Goal: Task Accomplishment & Management: Use online tool/utility

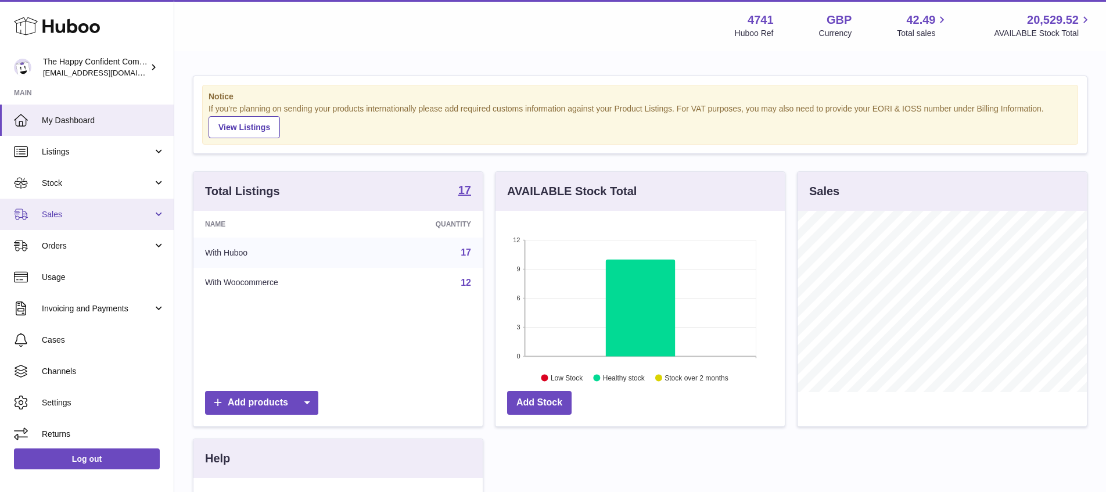
scroll to position [181, 289]
click at [61, 213] on span "Sales" at bounding box center [97, 214] width 111 height 11
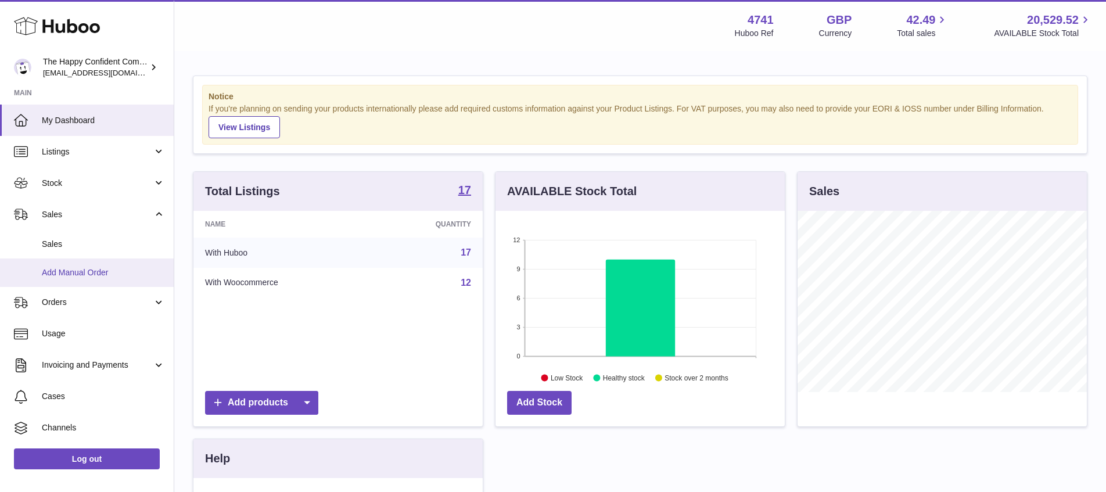
click at [78, 274] on span "Add Manual Order" at bounding box center [103, 272] width 123 height 11
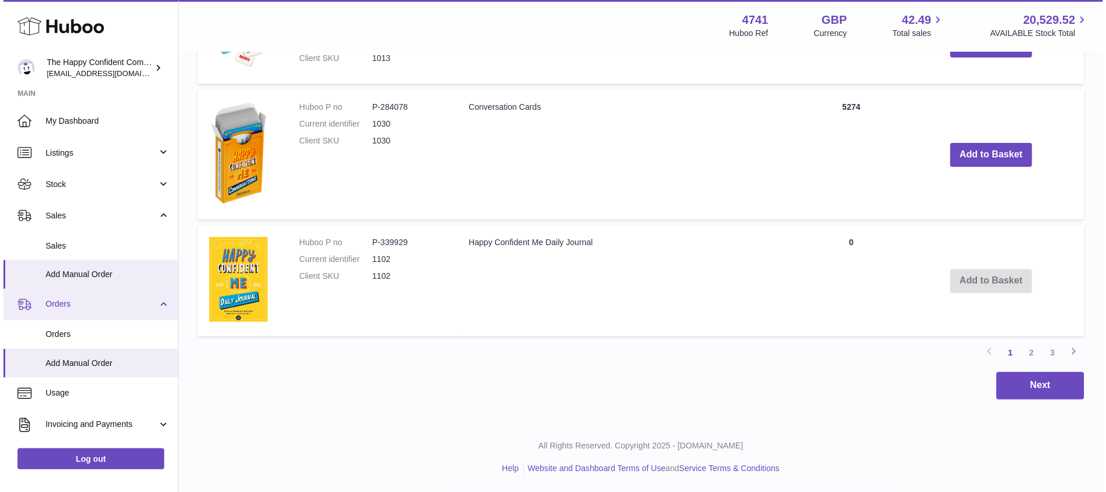
scroll to position [1027, 0]
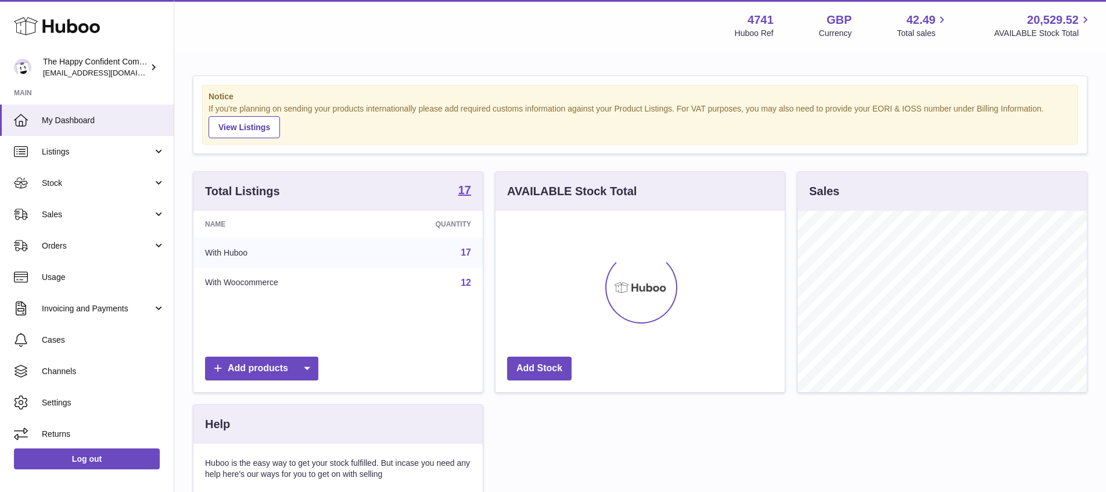
scroll to position [181, 289]
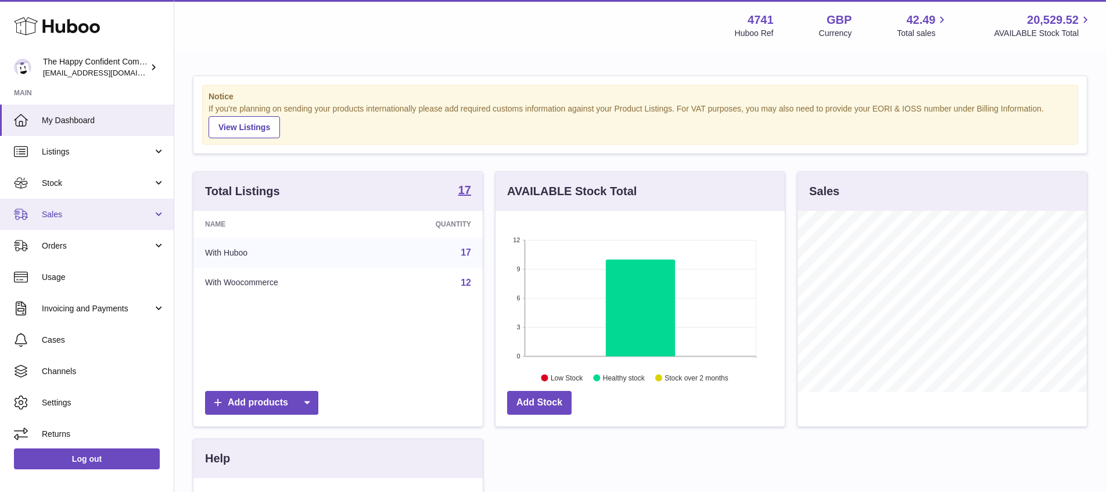
click at [52, 212] on span "Sales" at bounding box center [97, 214] width 111 height 11
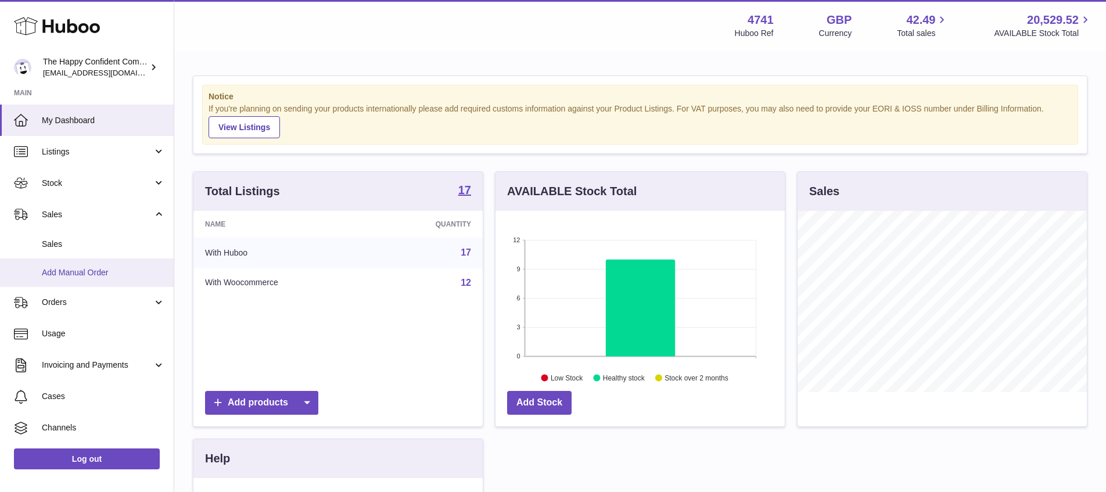
click at [52, 272] on span "Add Manual Order" at bounding box center [103, 272] width 123 height 11
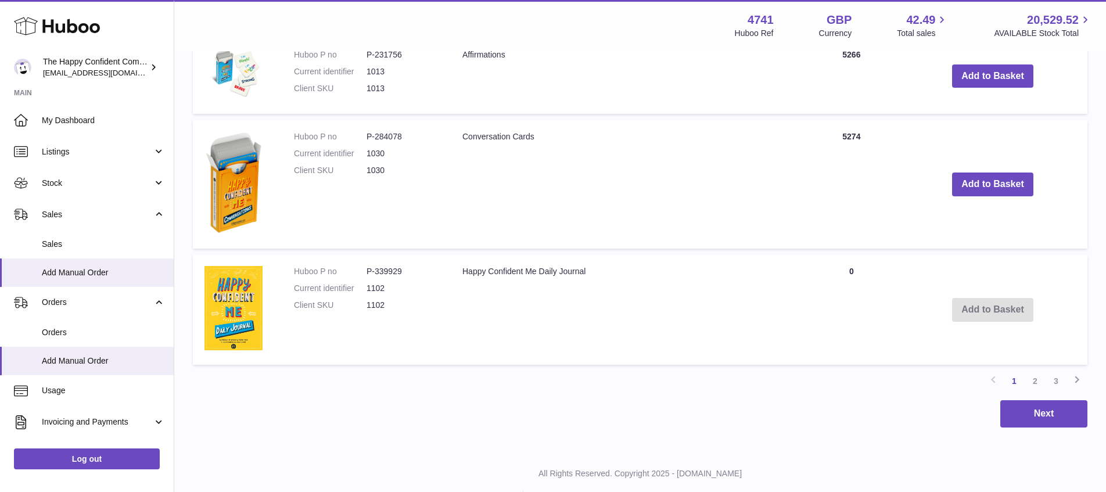
scroll to position [1000, 0]
click at [409, 138] on dd "P-284078" at bounding box center [402, 137] width 73 height 11
drag, startPoint x: 410, startPoint y: 139, endPoint x: 362, endPoint y: 139, distance: 48.2
click at [365, 138] on dl "Huboo P no P-284078 Current identifier 1030 Client SKU 1030" at bounding box center [366, 157] width 145 height 51
copy dl "P-284078"
